Goal: Navigation & Orientation: Find specific page/section

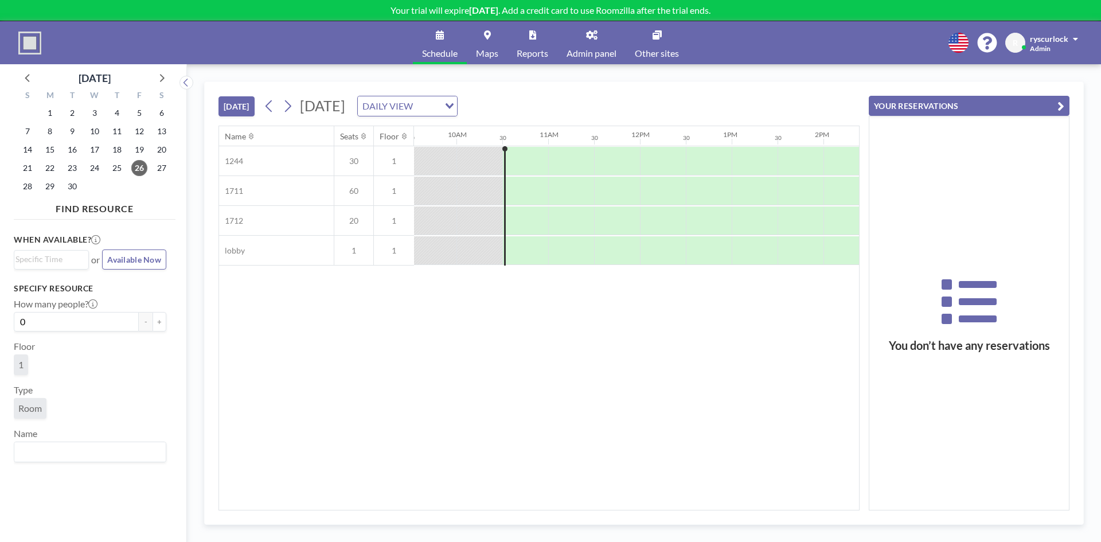
scroll to position [0, 917]
click at [609, 54] on span "Admin panel" at bounding box center [592, 53] width 50 height 9
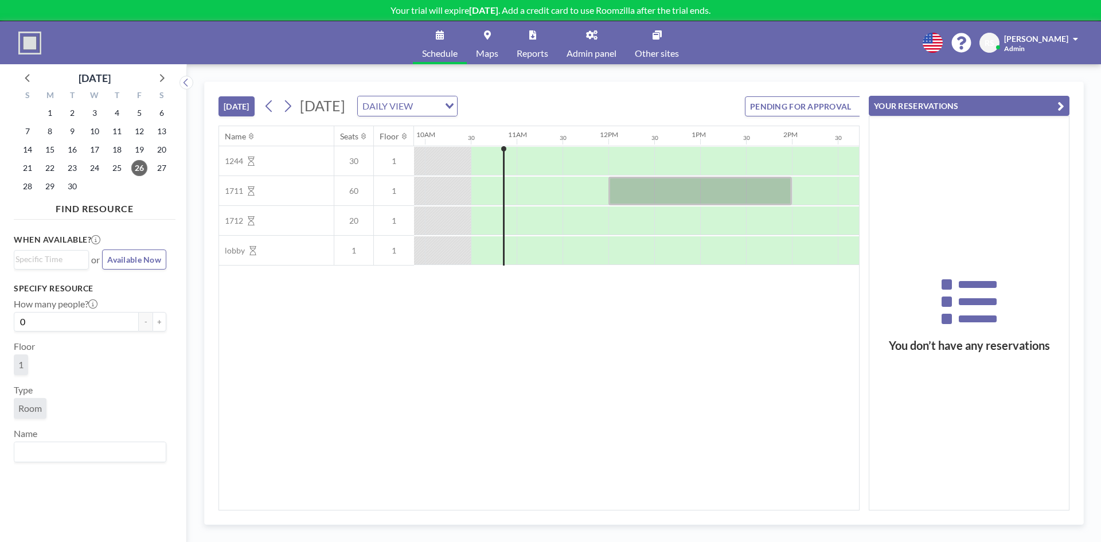
scroll to position [0, 917]
click at [579, 37] on link "Admin panel" at bounding box center [591, 42] width 68 height 43
